Goal: Check status: Check status

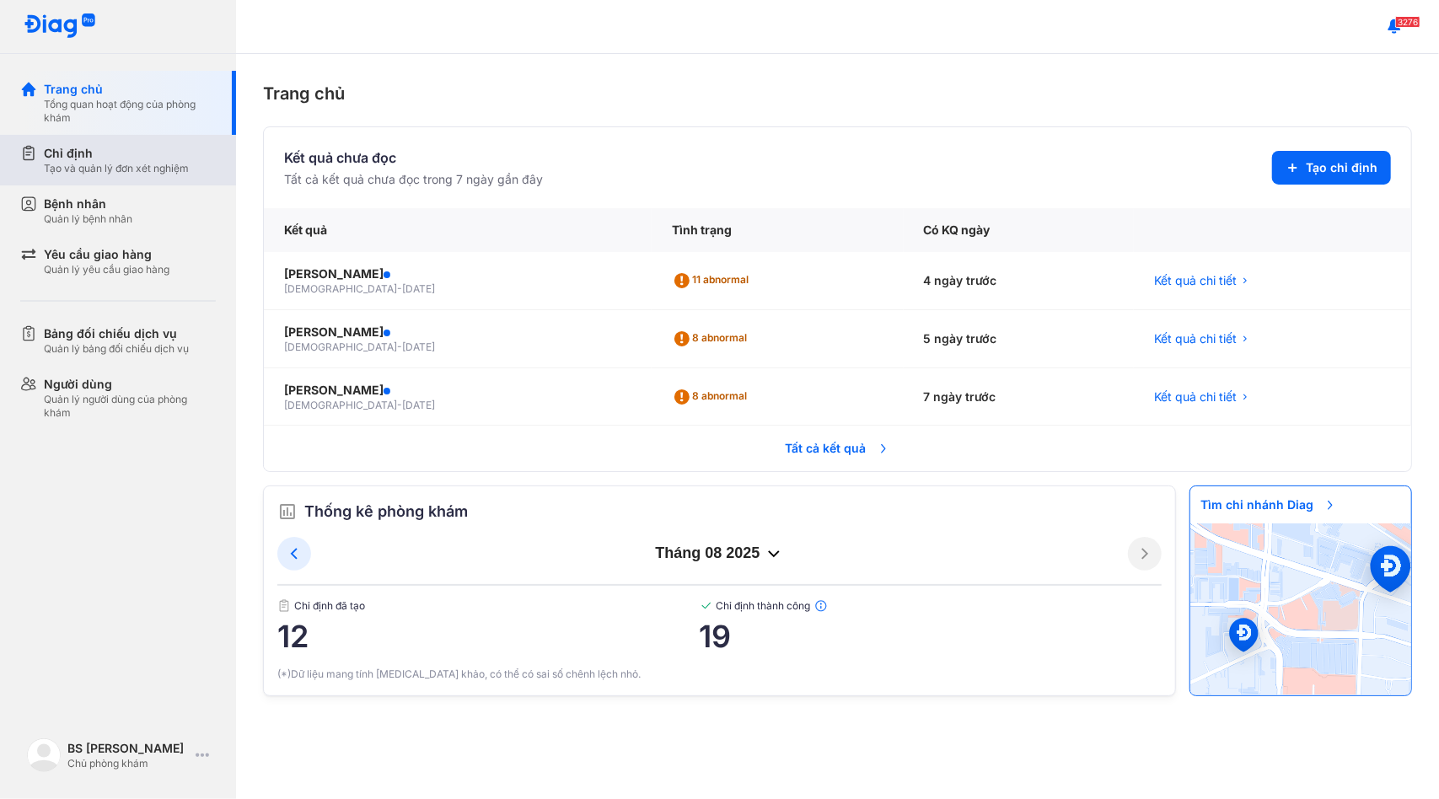
click at [125, 159] on div "Chỉ định" at bounding box center [116, 153] width 145 height 17
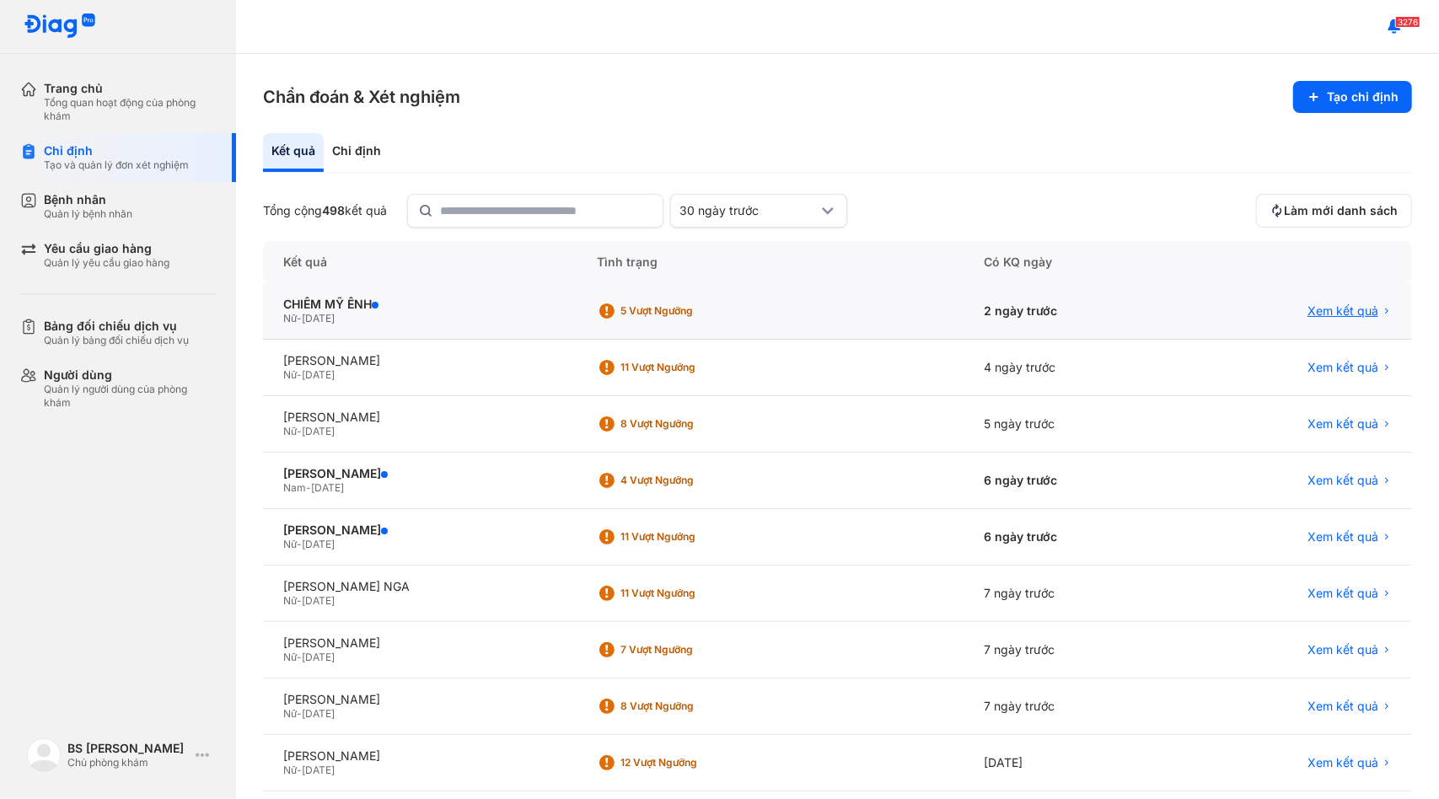
click at [1310, 315] on span "Xem kết quả" at bounding box center [1343, 311] width 71 height 15
click at [1323, 311] on span "Xem kết quả" at bounding box center [1343, 311] width 71 height 15
click at [1336, 309] on span "Xem kết quả" at bounding box center [1343, 311] width 71 height 15
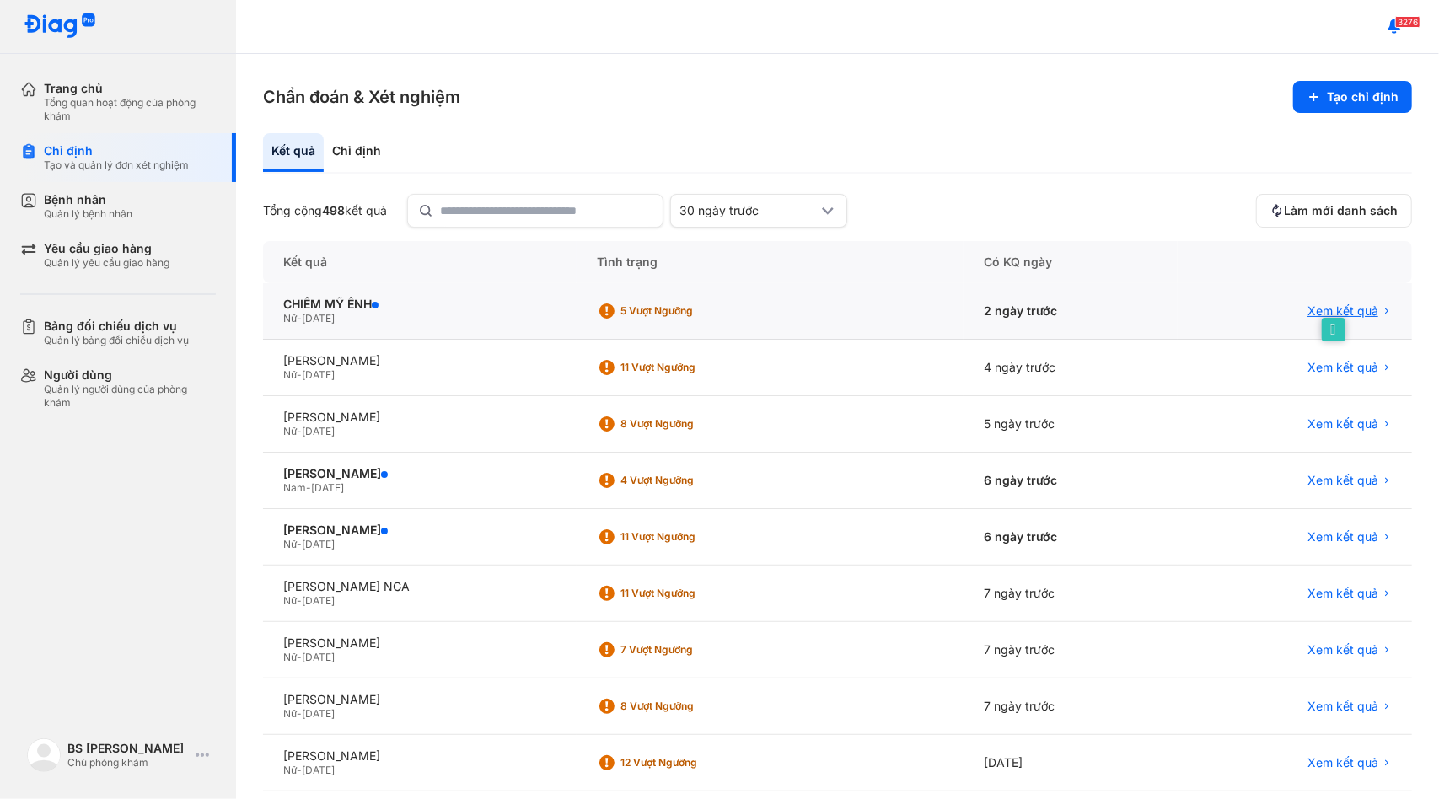
click at [1382, 312] on icon at bounding box center [1387, 311] width 10 height 10
click at [356, 304] on div "CHIÊM MỸ ÊNH" at bounding box center [419, 304] width 273 height 15
